Goal: Task Accomplishment & Management: Use online tool/utility

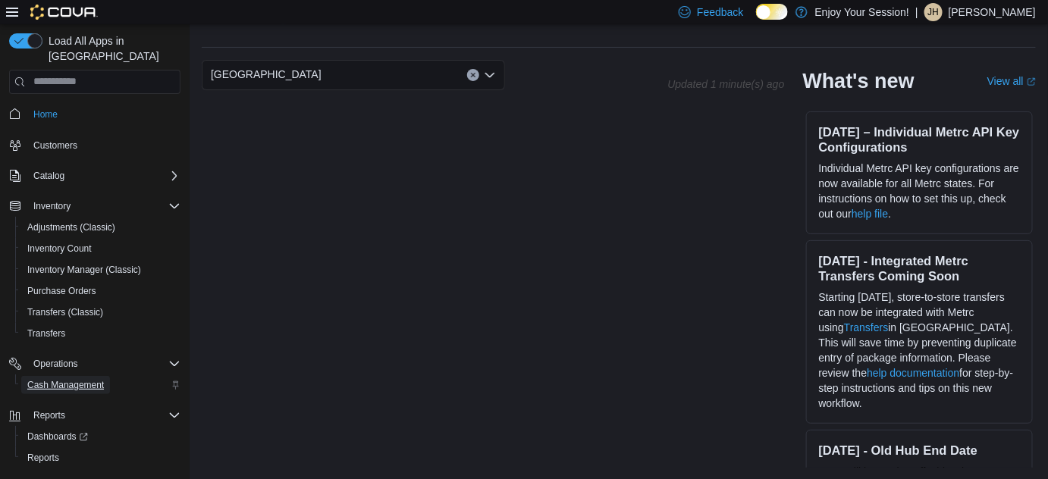
click at [86, 379] on span "Cash Management" at bounding box center [65, 385] width 77 height 12
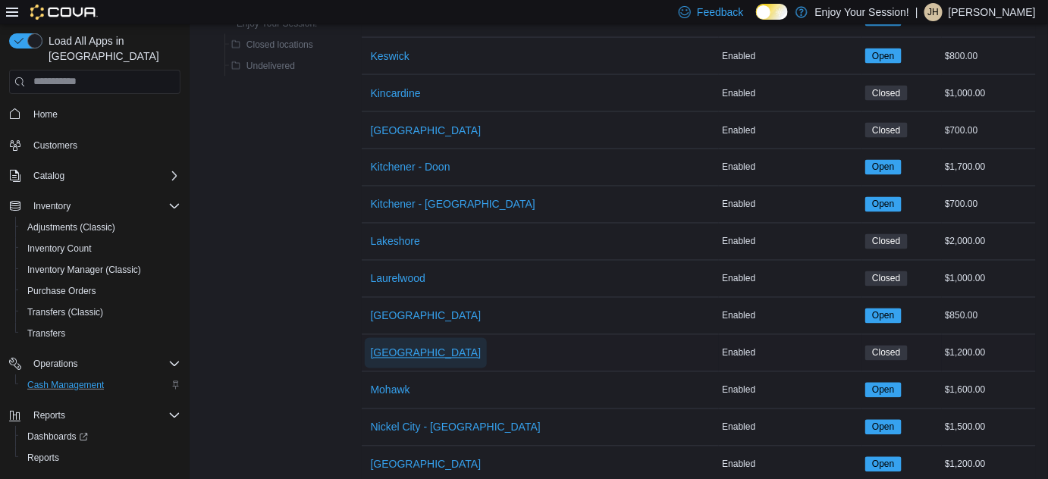
click at [429, 346] on span "[GEOGRAPHIC_DATA]" at bounding box center [426, 353] width 111 height 15
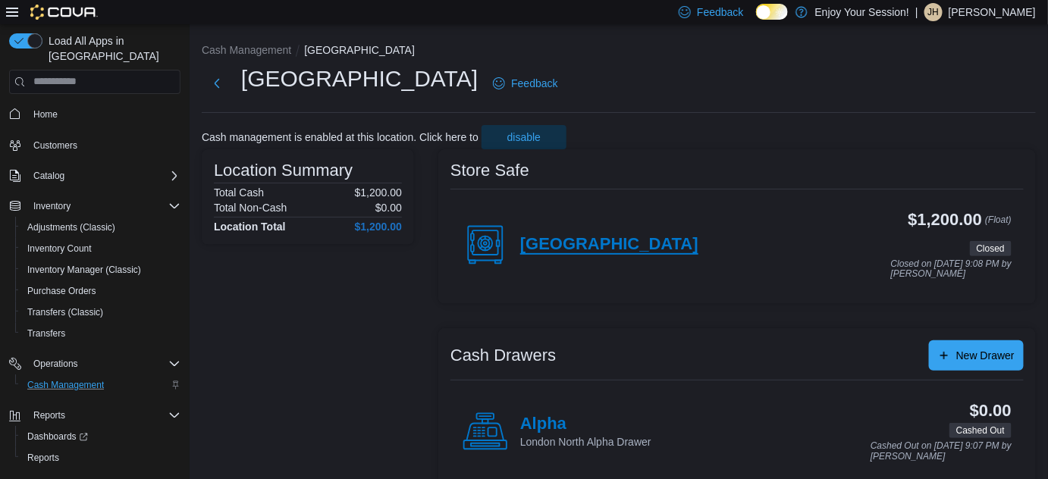
click at [558, 248] on h4 "[GEOGRAPHIC_DATA]" at bounding box center [609, 245] width 178 height 20
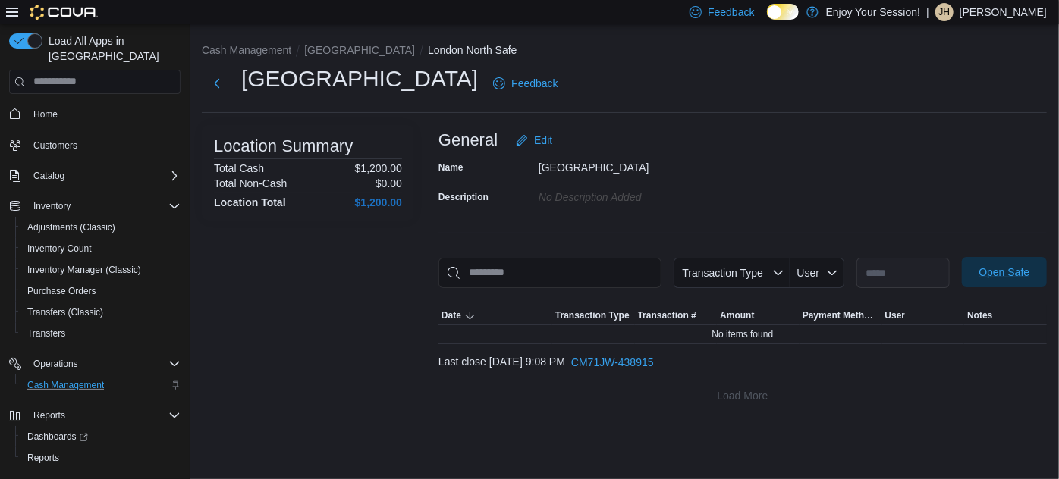
click at [1015, 270] on span "Open Safe" at bounding box center [1004, 272] width 51 height 15
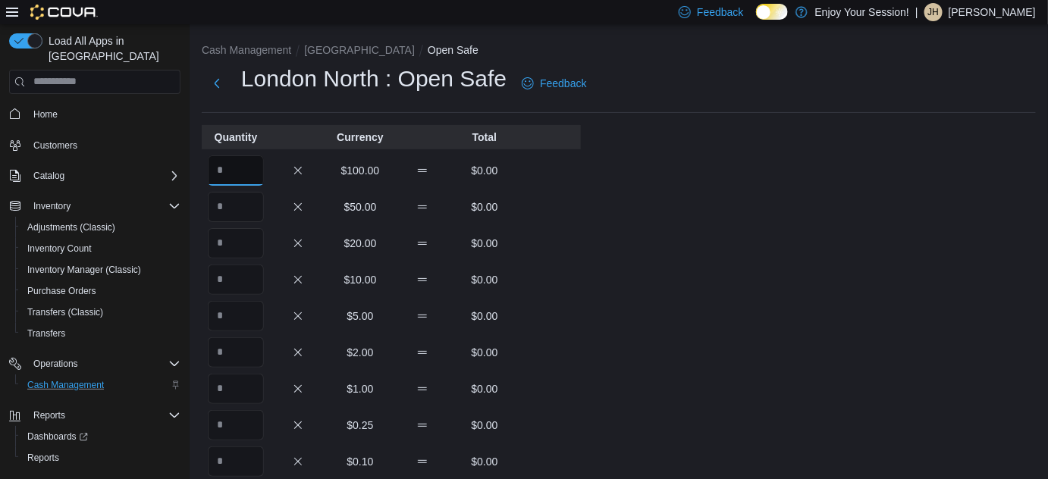
click at [222, 165] on input "Quantity" at bounding box center [236, 171] width 56 height 30
type input "**"
click at [560, 218] on div "$50.00 $0.00" at bounding box center [391, 207] width 379 height 30
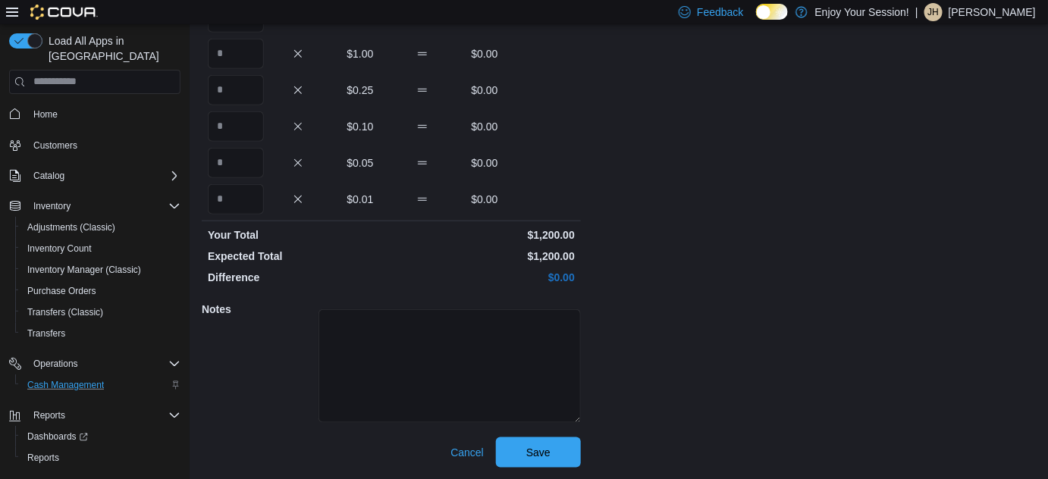
scroll to position [335, 0]
click at [544, 453] on span "Save" at bounding box center [539, 452] width 24 height 15
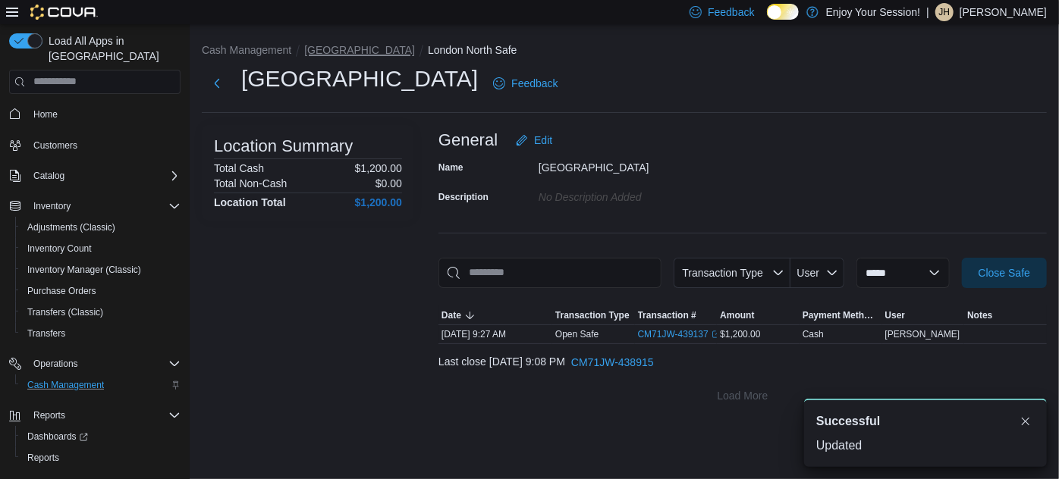
click at [350, 48] on button "[GEOGRAPHIC_DATA]" at bounding box center [359, 50] width 111 height 12
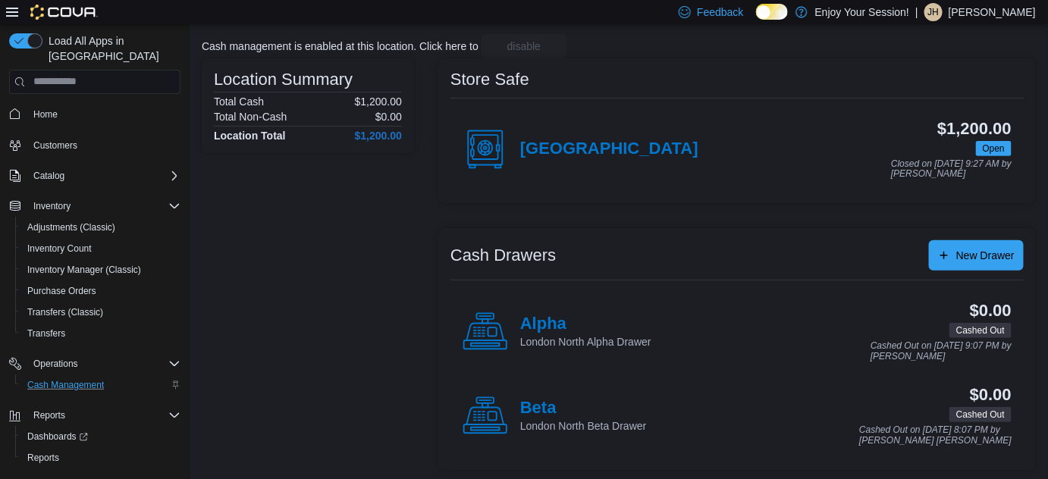
scroll to position [93, 0]
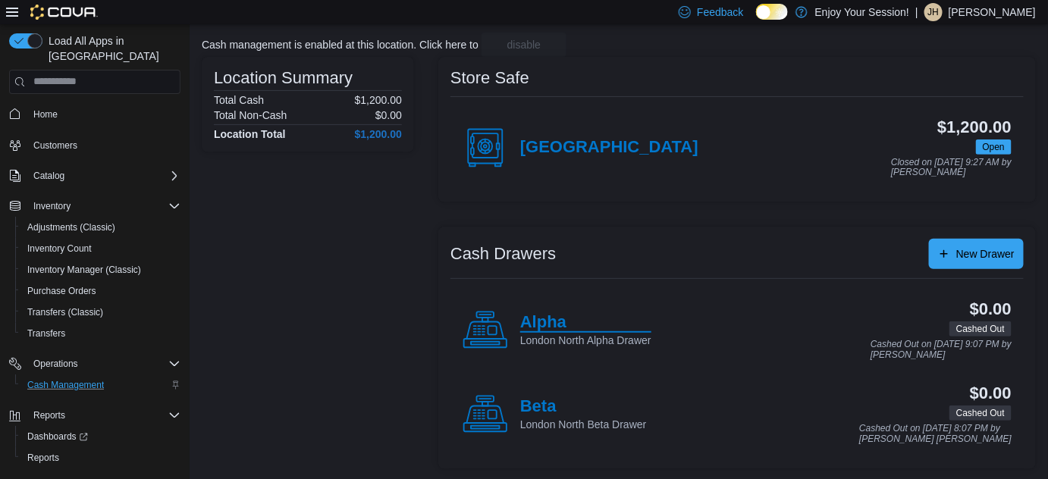
click at [564, 325] on h4 "Alpha" at bounding box center [585, 323] width 131 height 20
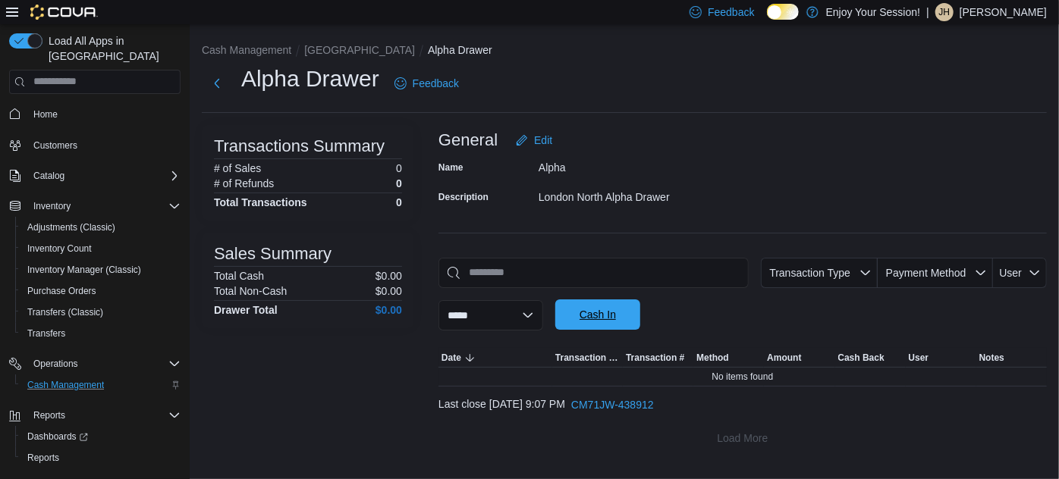
click at [616, 318] on span "Cash In" at bounding box center [598, 314] width 36 height 15
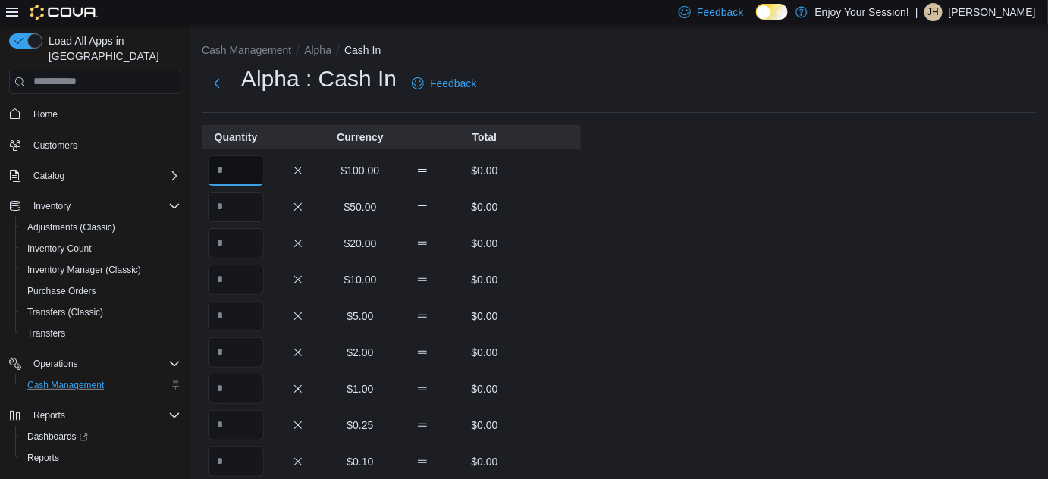
click at [250, 167] on input "Quantity" at bounding box center [236, 171] width 56 height 30
type input "*"
click at [602, 260] on div "Cash Management Alpha Cash In Alpha : Cash In Feedback Quantity Currency Total …" at bounding box center [619, 419] width 859 height 791
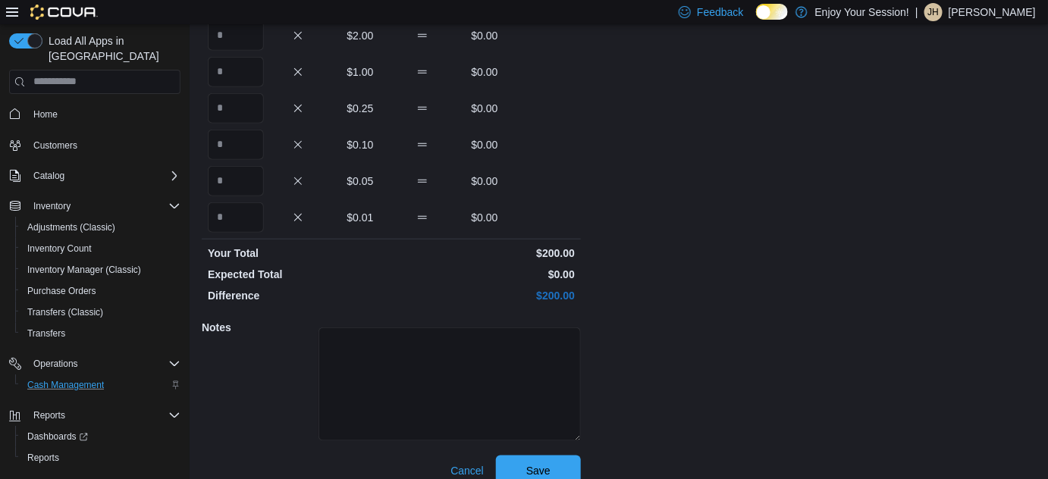
scroll to position [335, 0]
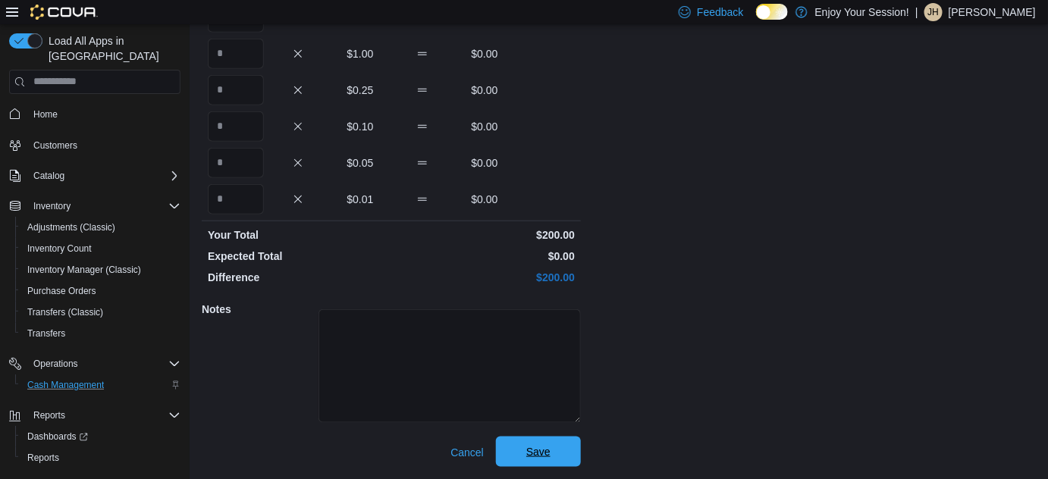
click at [550, 447] on span "Save" at bounding box center [539, 452] width 24 height 15
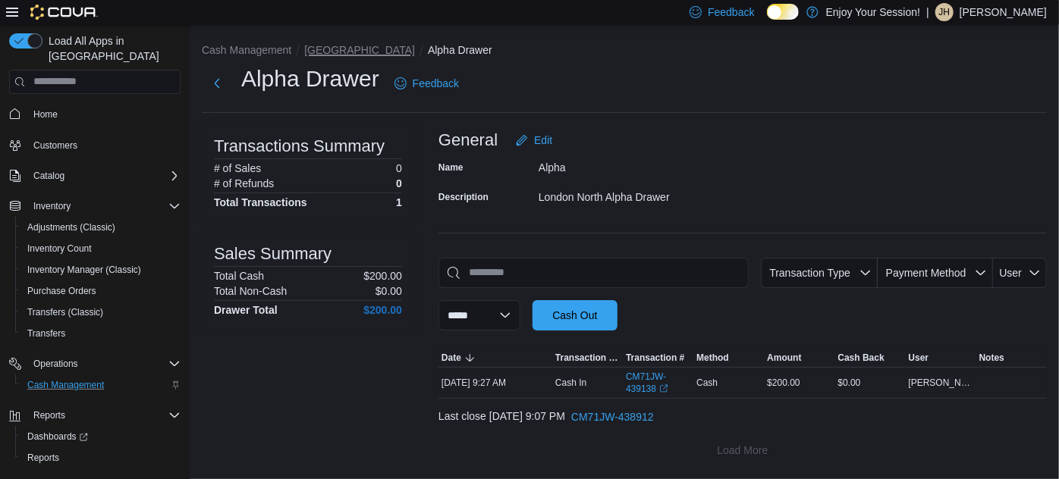
click at [346, 55] on button "[GEOGRAPHIC_DATA]" at bounding box center [359, 50] width 111 height 12
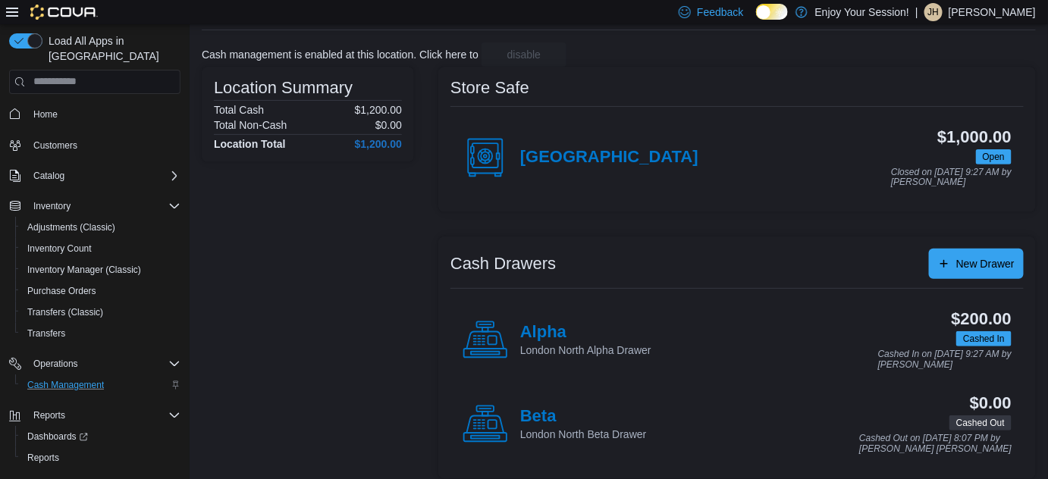
scroll to position [93, 0]
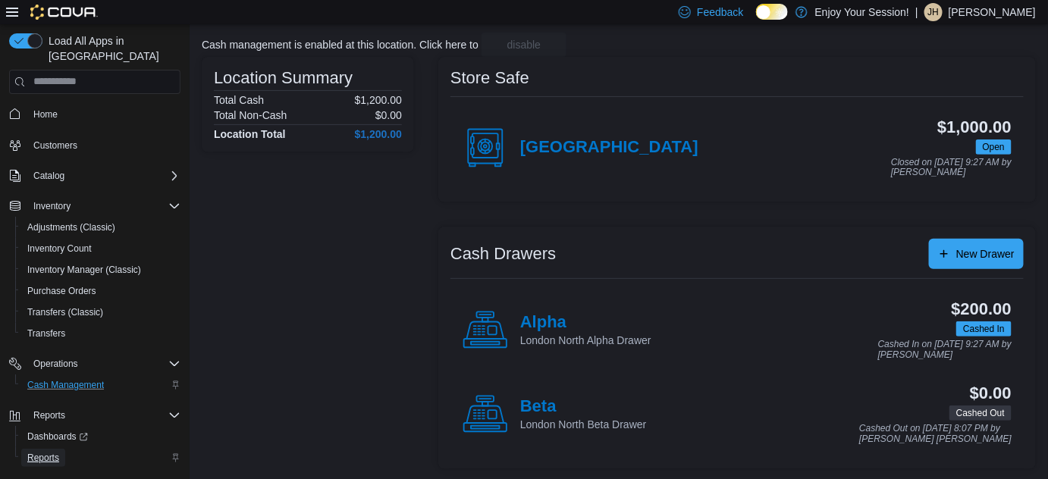
click at [55, 452] on span "Reports" at bounding box center [43, 458] width 32 height 12
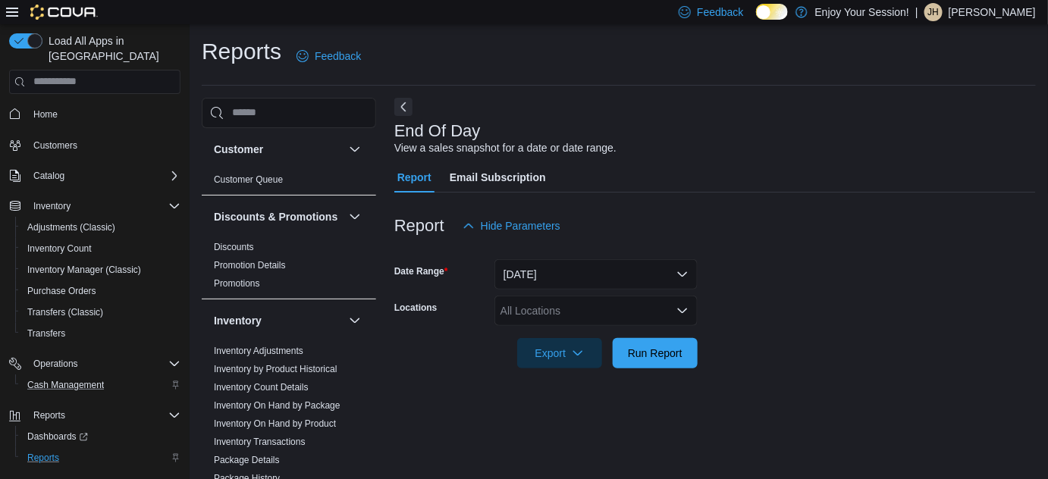
scroll to position [20, 0]
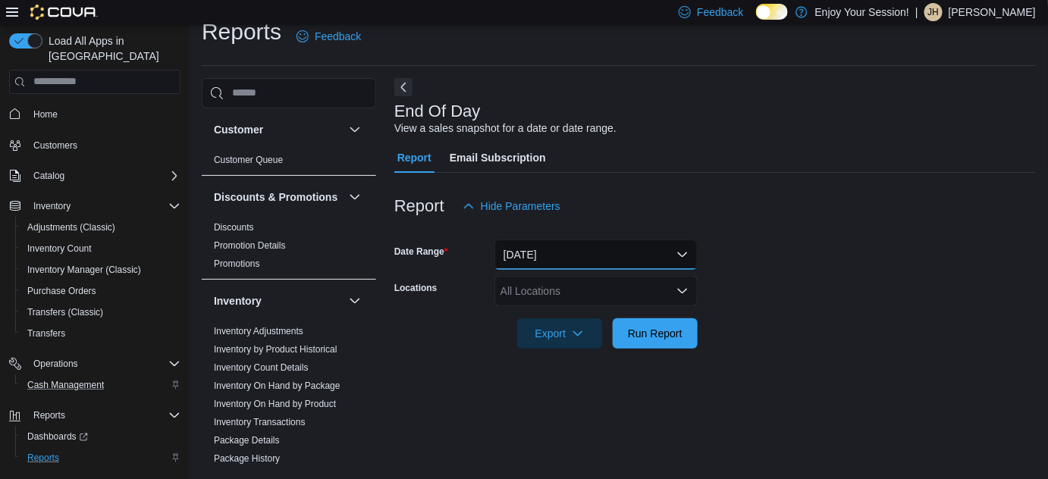
click at [567, 244] on button "[DATE]" at bounding box center [596, 255] width 203 height 30
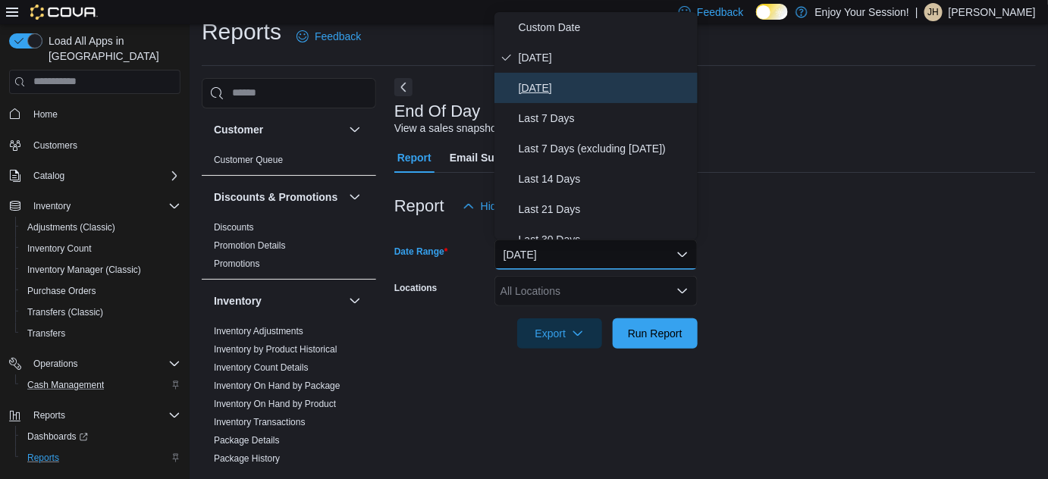
click at [564, 91] on span "[DATE]" at bounding box center [605, 88] width 173 height 18
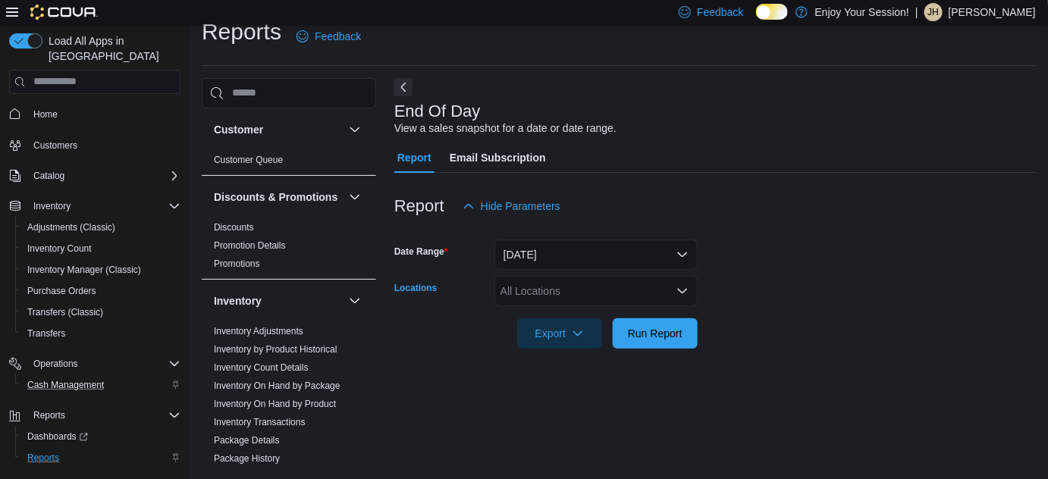
click at [541, 296] on div "All Locations" at bounding box center [596, 291] width 203 height 30
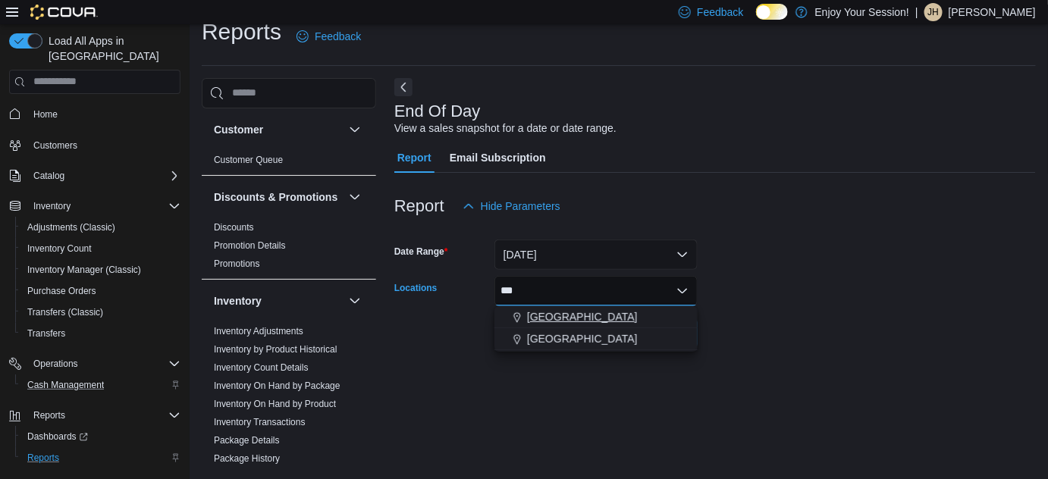
type input "***"
click at [586, 313] on span "[GEOGRAPHIC_DATA]" at bounding box center [582, 317] width 111 height 15
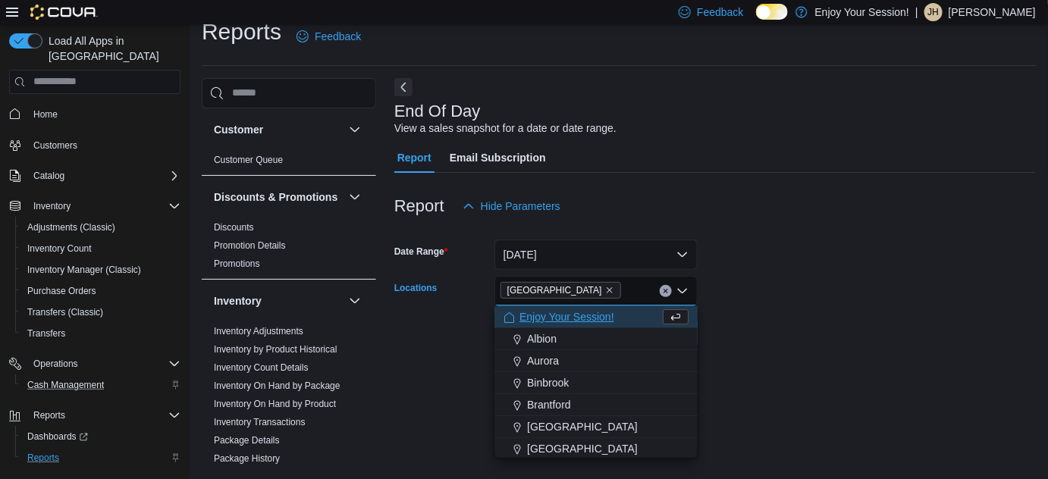
click at [753, 308] on div at bounding box center [716, 312] width 642 height 12
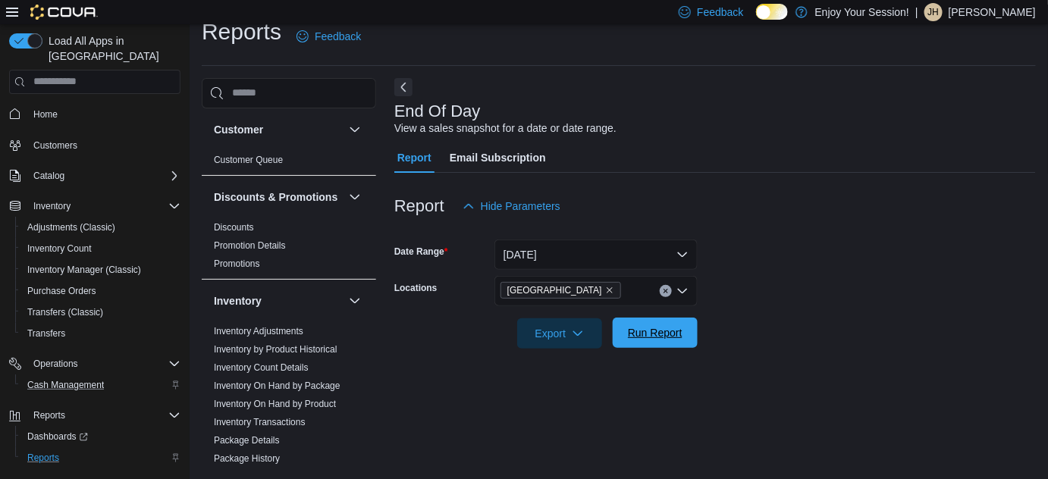
click at [675, 335] on span "Run Report" at bounding box center [655, 332] width 55 height 15
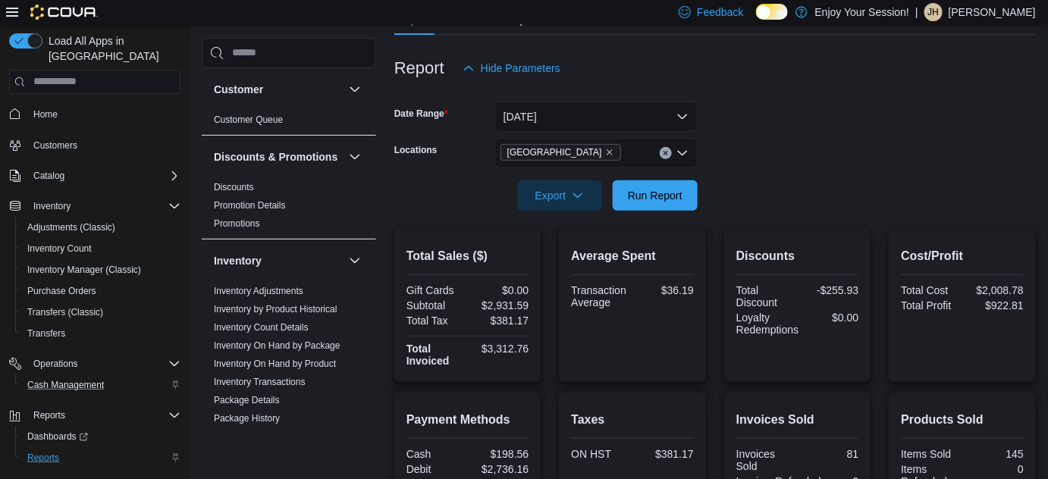
scroll to position [158, 0]
